Goal: Check status: Check status

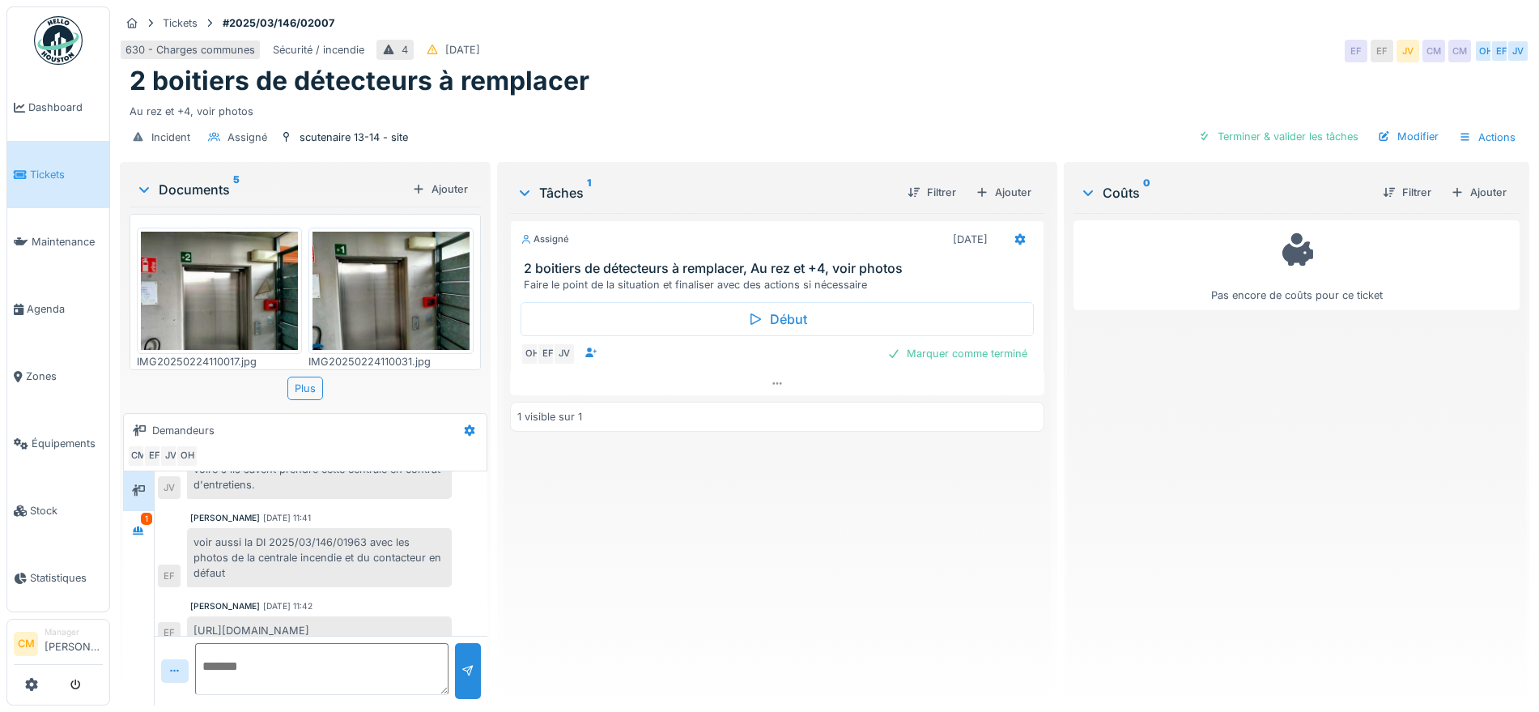
scroll to position [15, 0]
click at [138, 524] on div at bounding box center [138, 531] width 24 height 20
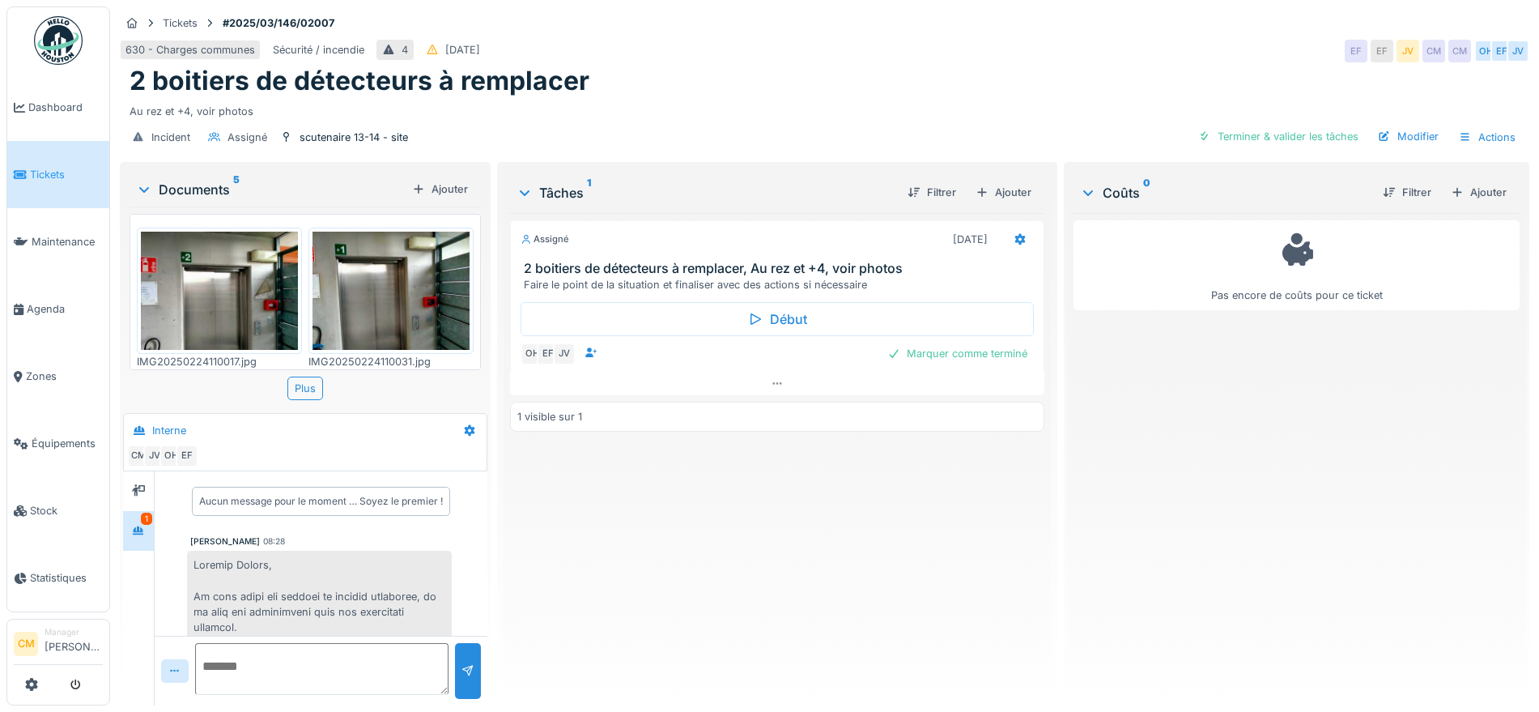
scroll to position [0, 0]
click at [144, 486] on icon at bounding box center [138, 490] width 13 height 11
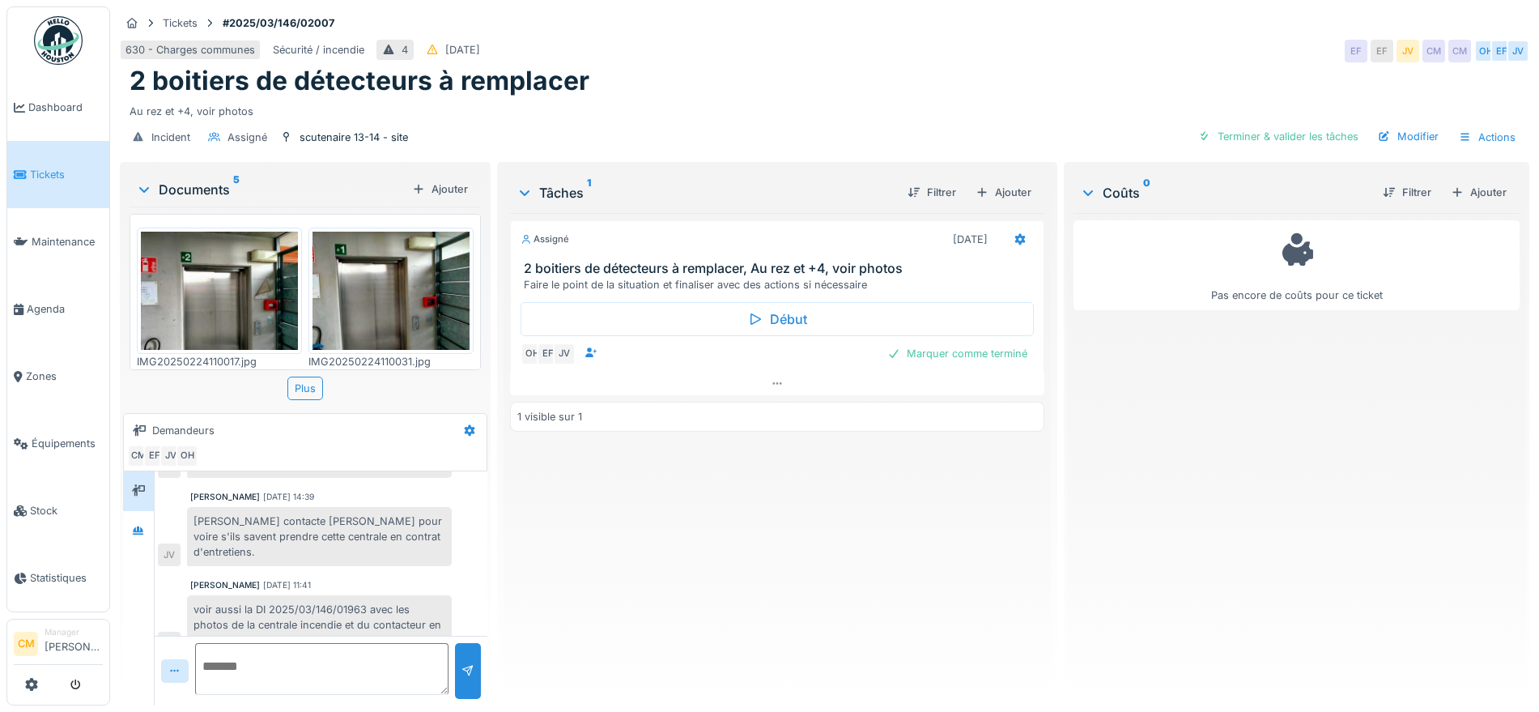
scroll to position [171, 0]
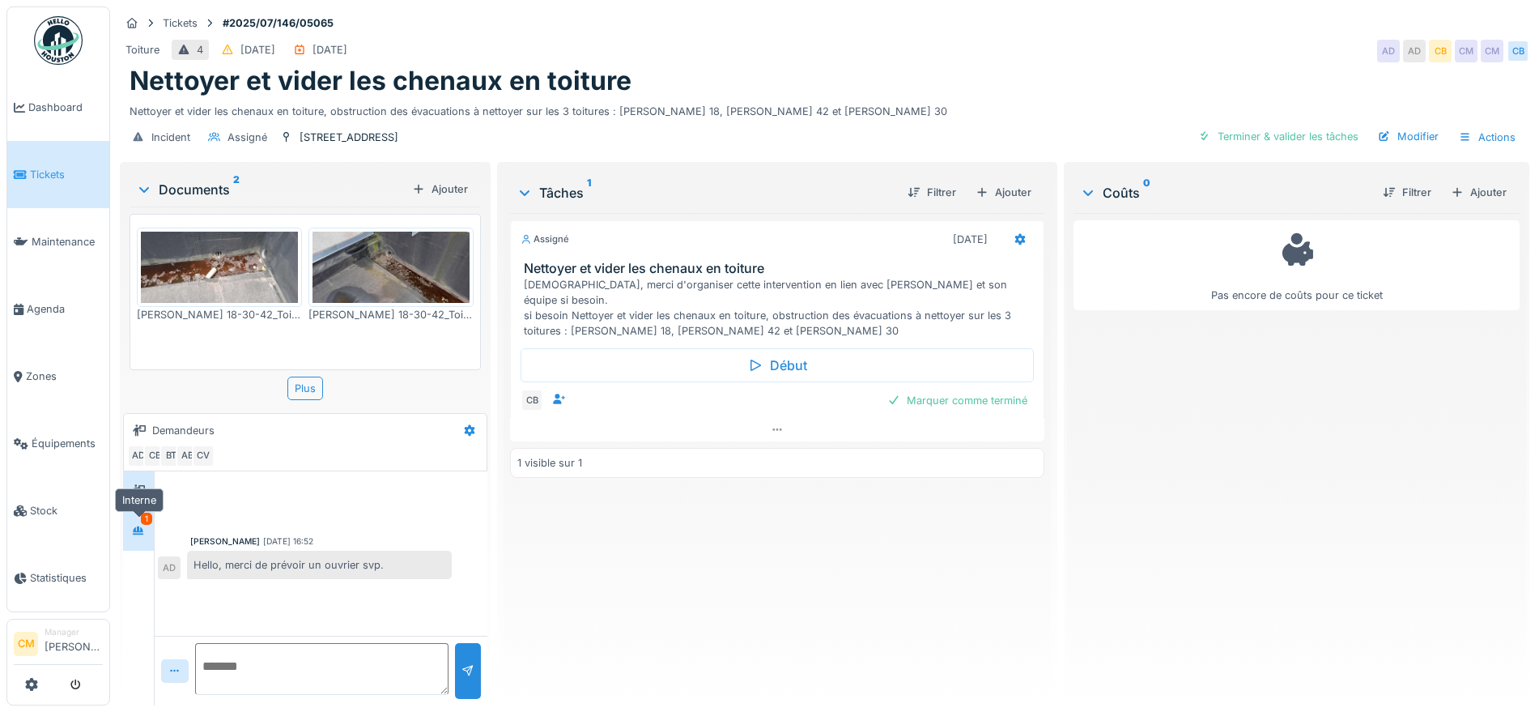
click at [139, 530] on icon at bounding box center [138, 529] width 11 height 9
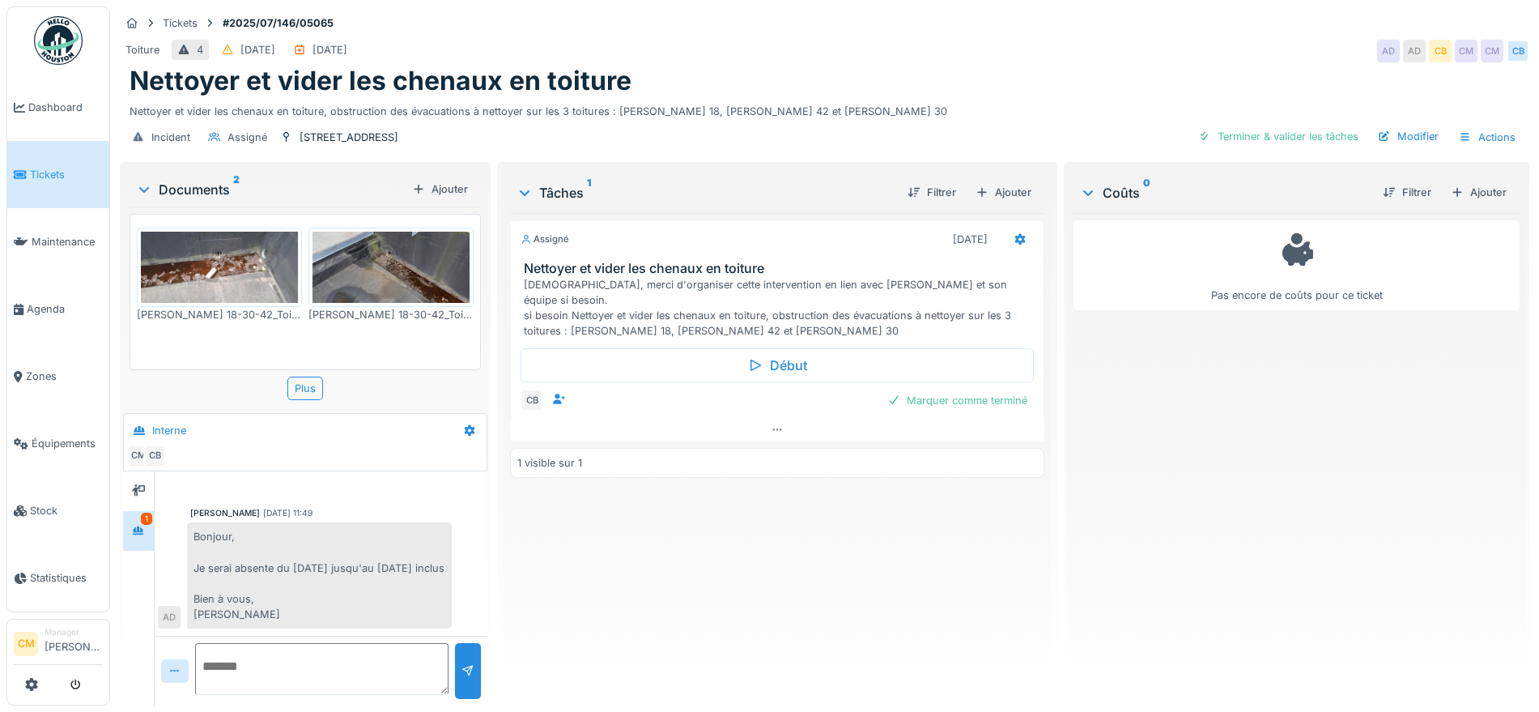
scroll to position [15, 0]
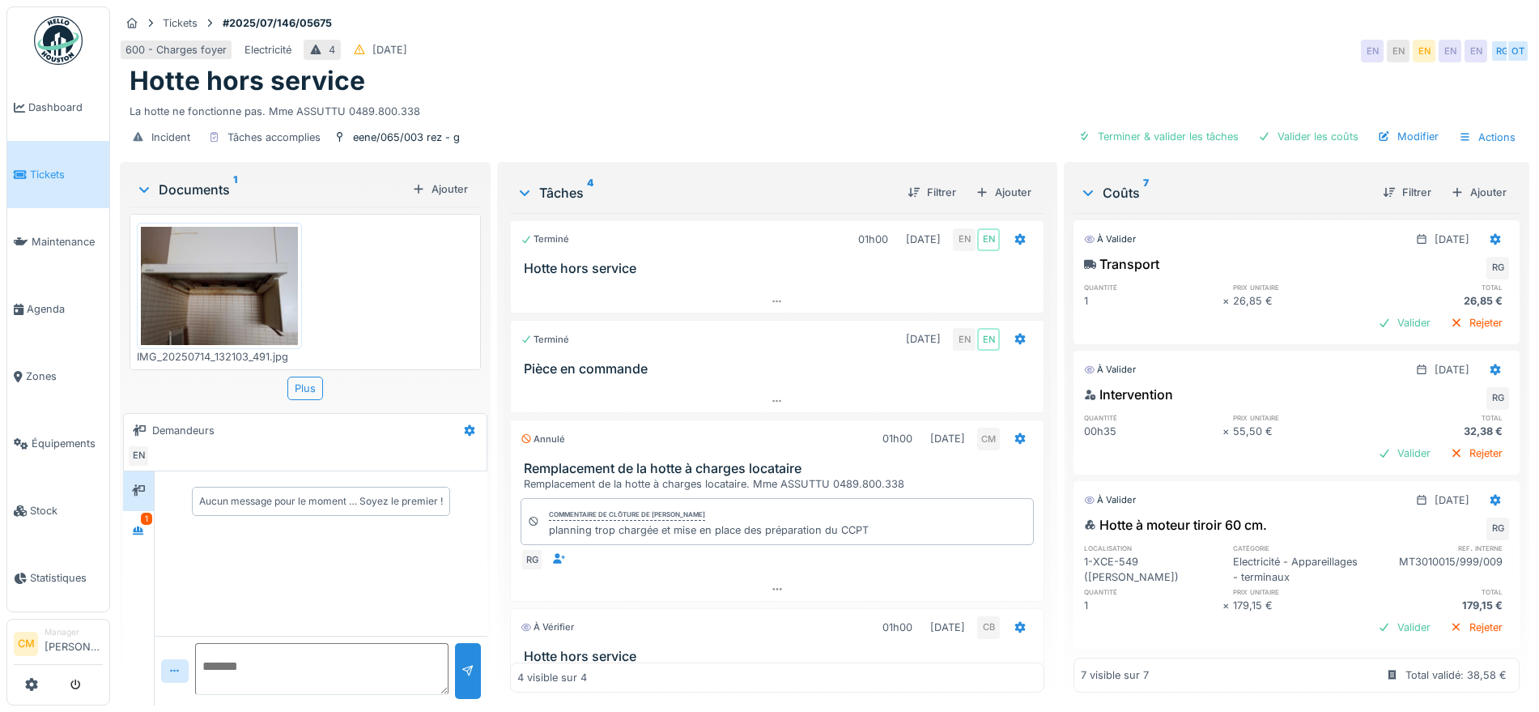
scroll to position [6, 0]
click at [138, 540] on div at bounding box center [138, 530] width 24 height 27
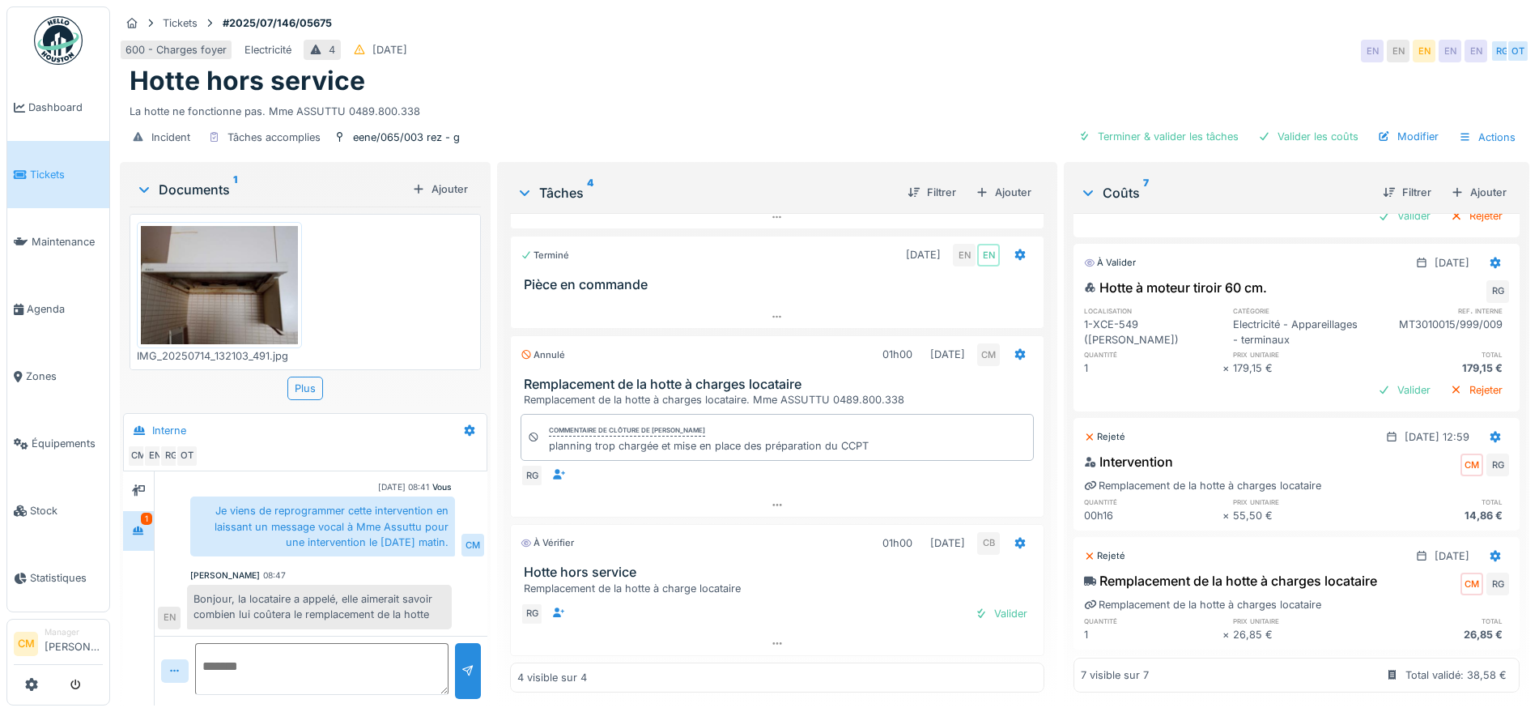
scroll to position [202, 0]
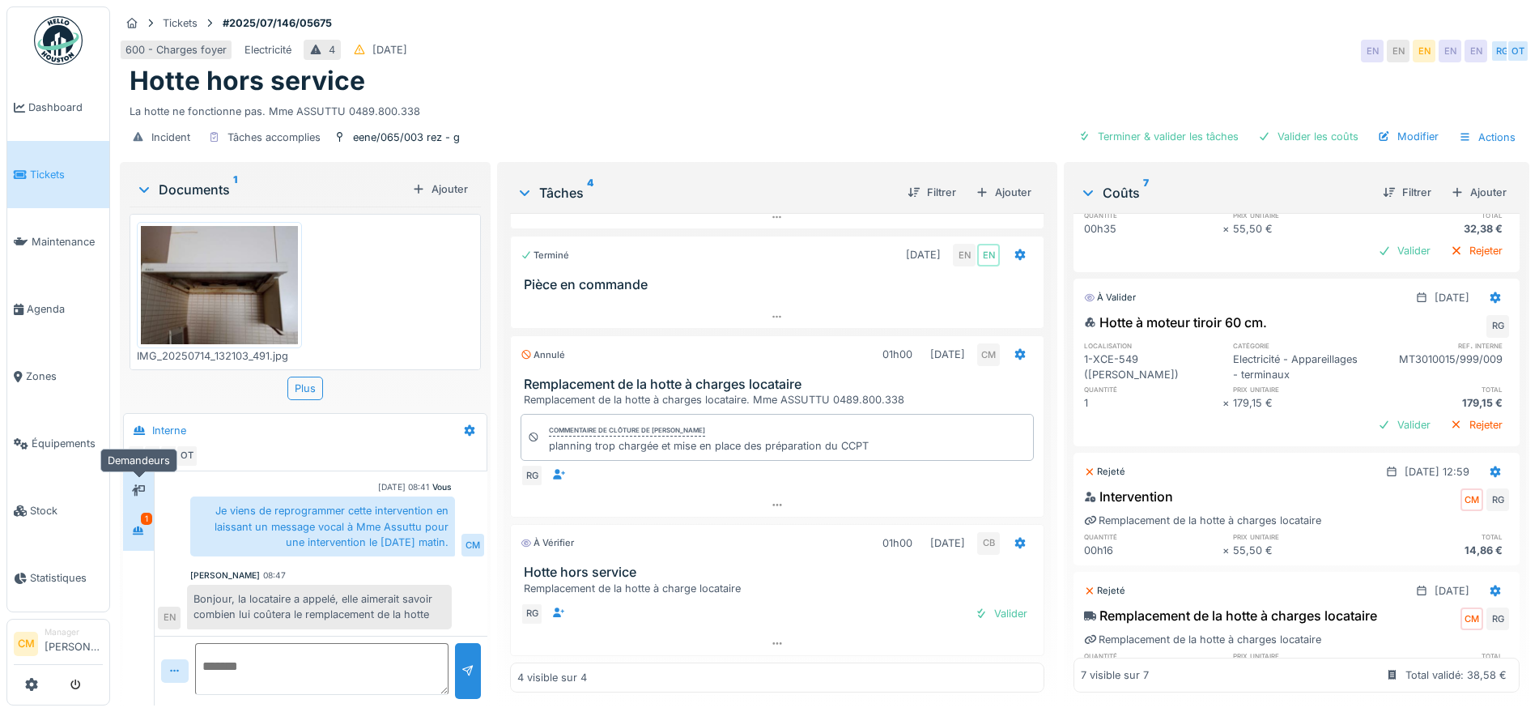
click at [139, 487] on icon at bounding box center [138, 490] width 13 height 11
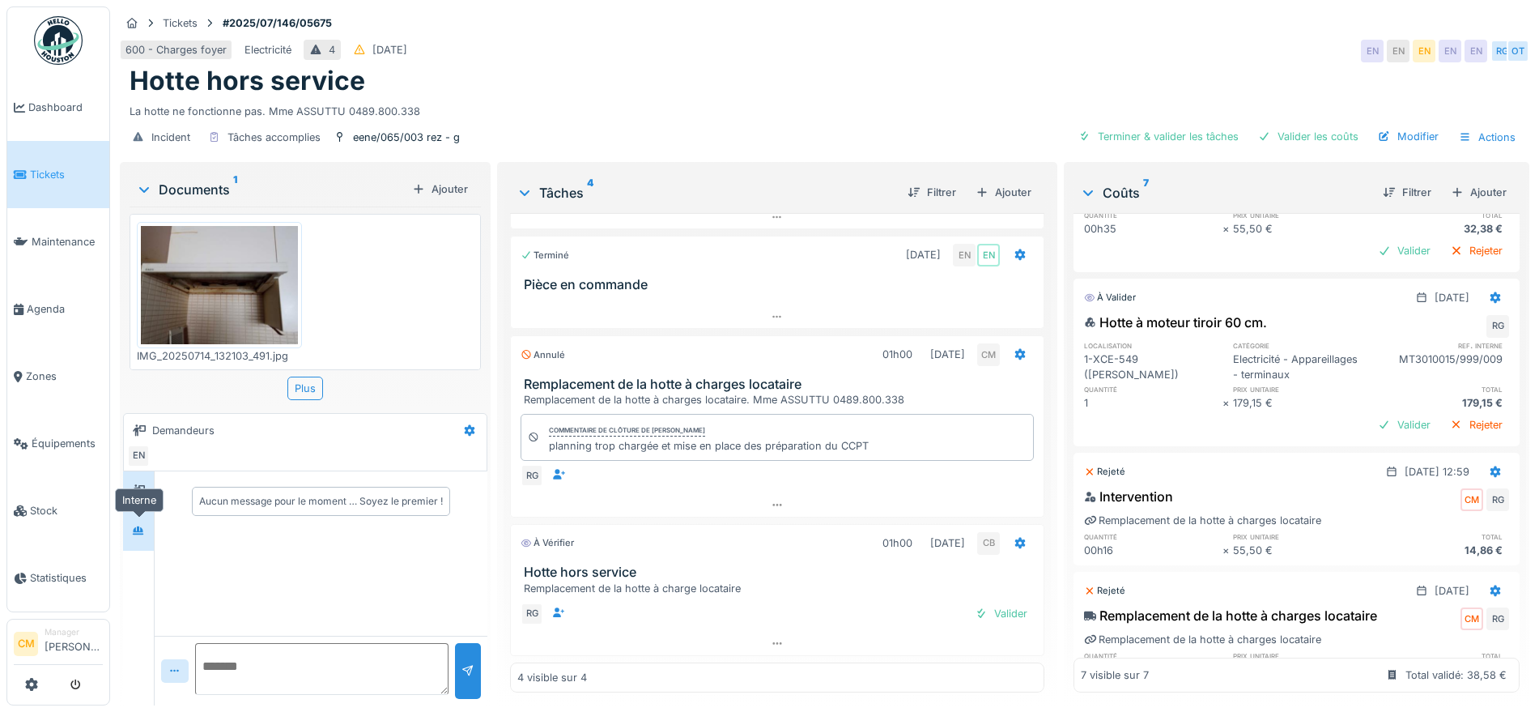
click at [132, 533] on div at bounding box center [138, 531] width 24 height 20
